Goal: Find specific page/section: Find specific page/section

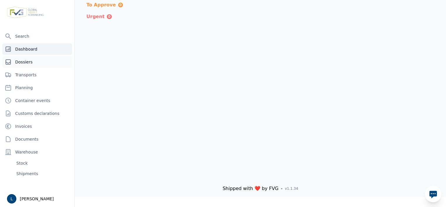
click at [26, 61] on link "Dossiers" at bounding box center [37, 62] width 70 height 12
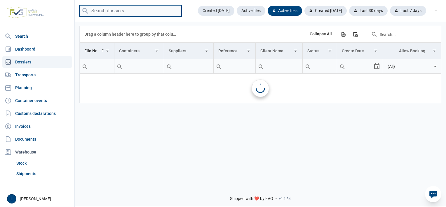
click at [142, 6] on input "search" at bounding box center [130, 10] width 102 height 11
paste input "147781"
type input "147781"
click at [151, 14] on input "147781" at bounding box center [130, 10] width 102 height 11
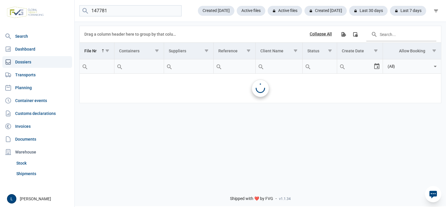
click at [168, 126] on div "Drag a column header here to group by that column Collapse All Export all data …" at bounding box center [261, 101] width 372 height 160
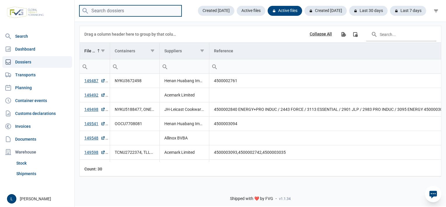
click at [123, 12] on input "search" at bounding box center [130, 10] width 102 height 11
paste input "147781"
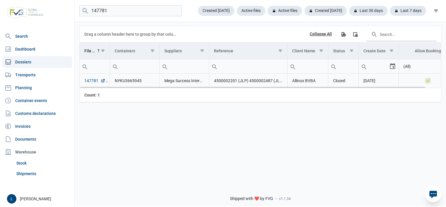
click at [94, 80] on link "147781" at bounding box center [94, 81] width 21 height 6
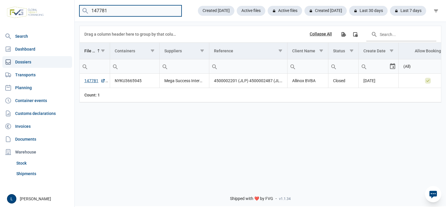
drag, startPoint x: 124, startPoint y: 8, endPoint x: 0, endPoint y: 1, distance: 124.1
click at [0, 2] on html "For evaluation purposes only. Redistribution prohibited. Please register an exi…" at bounding box center [223, 103] width 446 height 207
paste input "9265"
type input "149265"
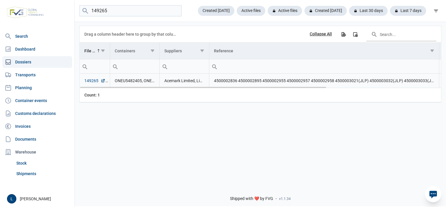
click at [96, 81] on link "149265" at bounding box center [94, 81] width 21 height 6
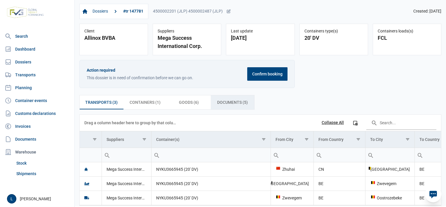
click at [236, 104] on span "Documents (5) Documents (5)" at bounding box center [232, 102] width 31 height 7
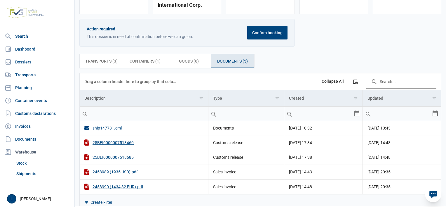
scroll to position [49, 0]
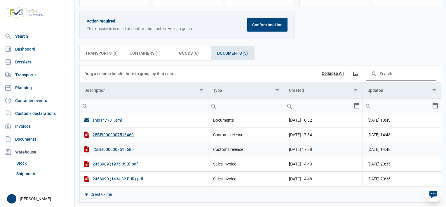
click at [129, 148] on div "25BEI0000007518685" at bounding box center [143, 149] width 119 height 6
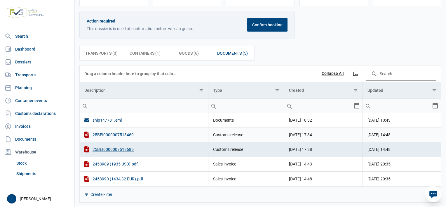
click at [115, 136] on div "25BEI0000007518460" at bounding box center [143, 134] width 119 height 6
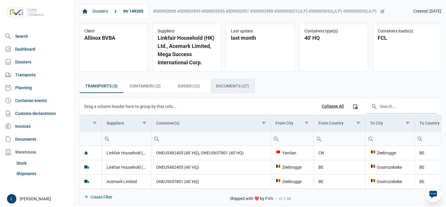
click at [226, 91] on div "Documents (27) Documents (27)" at bounding box center [233, 86] width 44 height 14
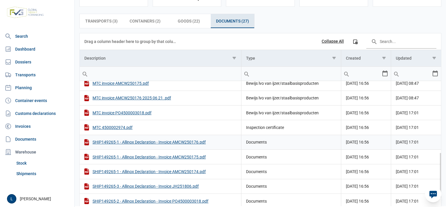
scroll to position [261, 0]
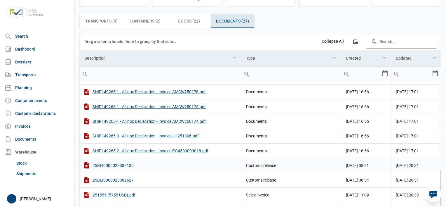
click at [124, 164] on div "25BEI0000023382130" at bounding box center [160, 165] width 152 height 6
